Goal: Transaction & Acquisition: Purchase product/service

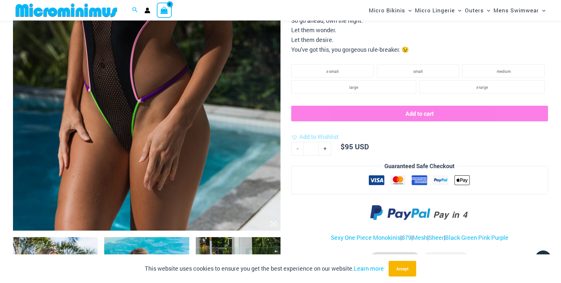
scroll to position [228, 0]
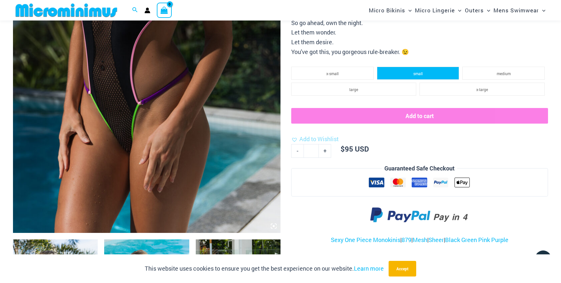
click at [415, 76] on span "small" at bounding box center [417, 73] width 9 height 5
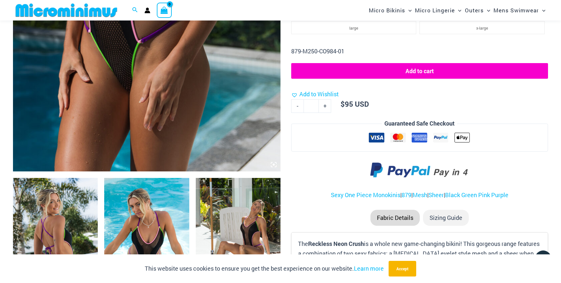
scroll to position [288, 0]
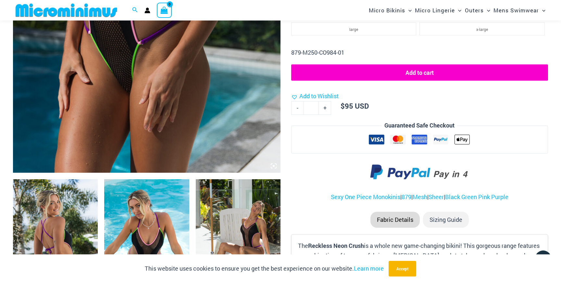
click at [415, 72] on button "Add to cart" at bounding box center [419, 72] width 257 height 16
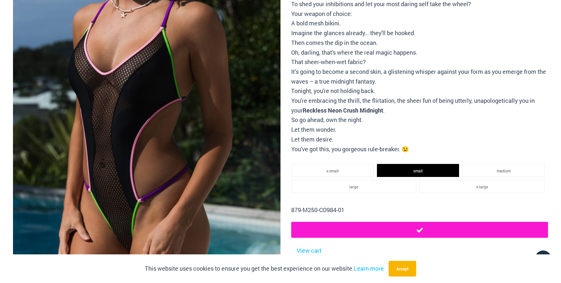
scroll to position [0, 0]
